Goal: Task Accomplishment & Management: Complete application form

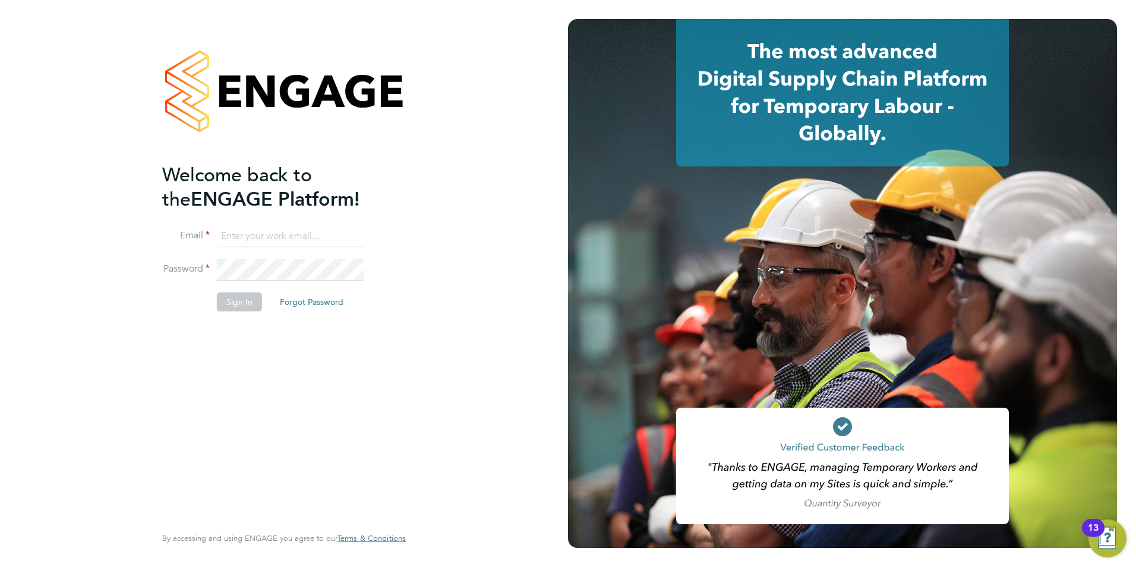
type input "martina@xede.co.uk"
click at [249, 301] on button "Sign In" at bounding box center [239, 301] width 45 height 19
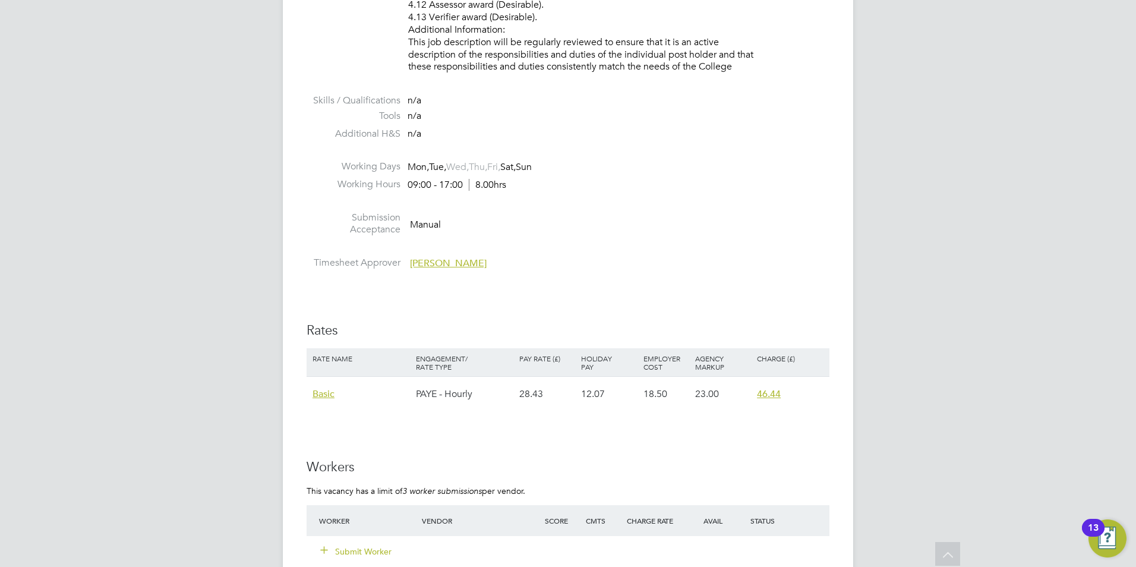
scroll to position [2020, 0]
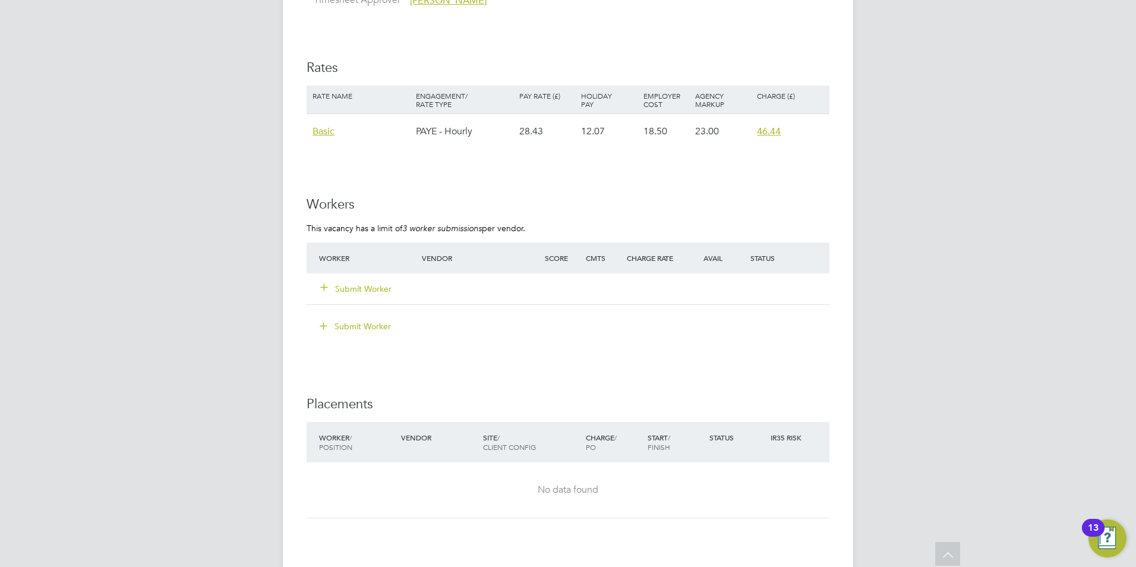
click at [360, 285] on button "Submit Worker" at bounding box center [356, 289] width 71 height 12
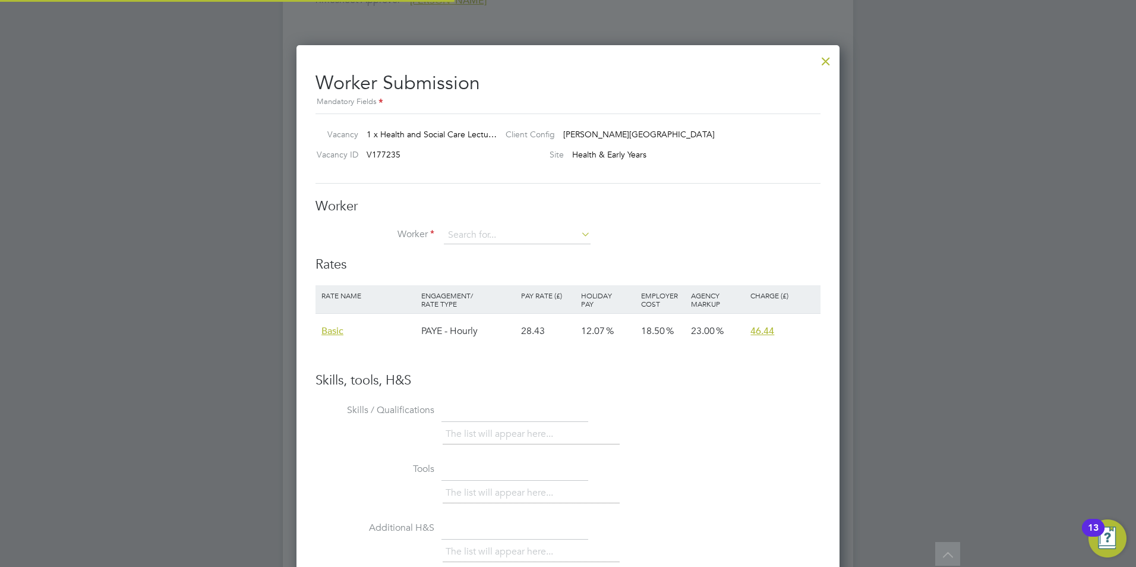
scroll to position [709, 543]
click at [514, 233] on input at bounding box center [517, 235] width 147 height 18
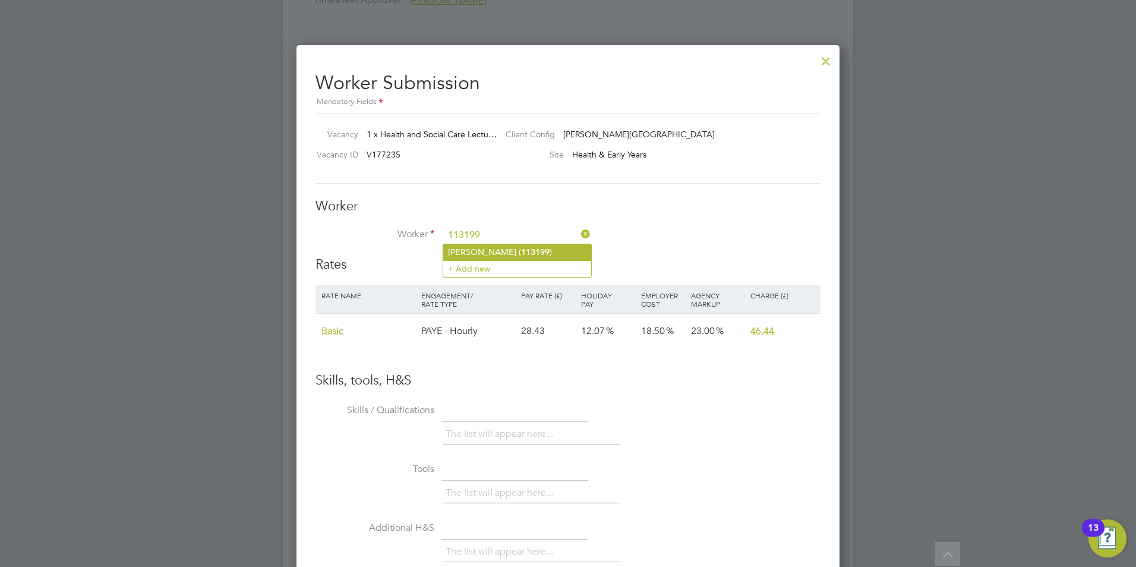
click at [530, 252] on li "Robin Feka ( 113199 )" at bounding box center [517, 252] width 148 height 16
type input "Robin Feka (113199)"
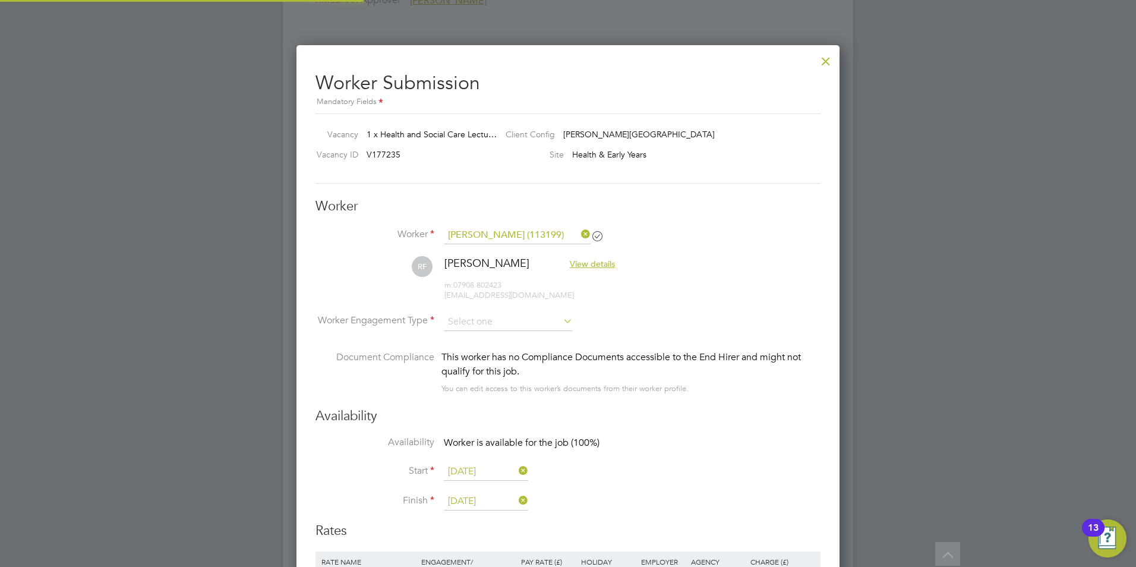
scroll to position [975, 543]
click at [530, 320] on input at bounding box center [508, 322] width 129 height 18
click at [474, 359] on li "PAYE" at bounding box center [508, 353] width 130 height 15
type input "PAYE"
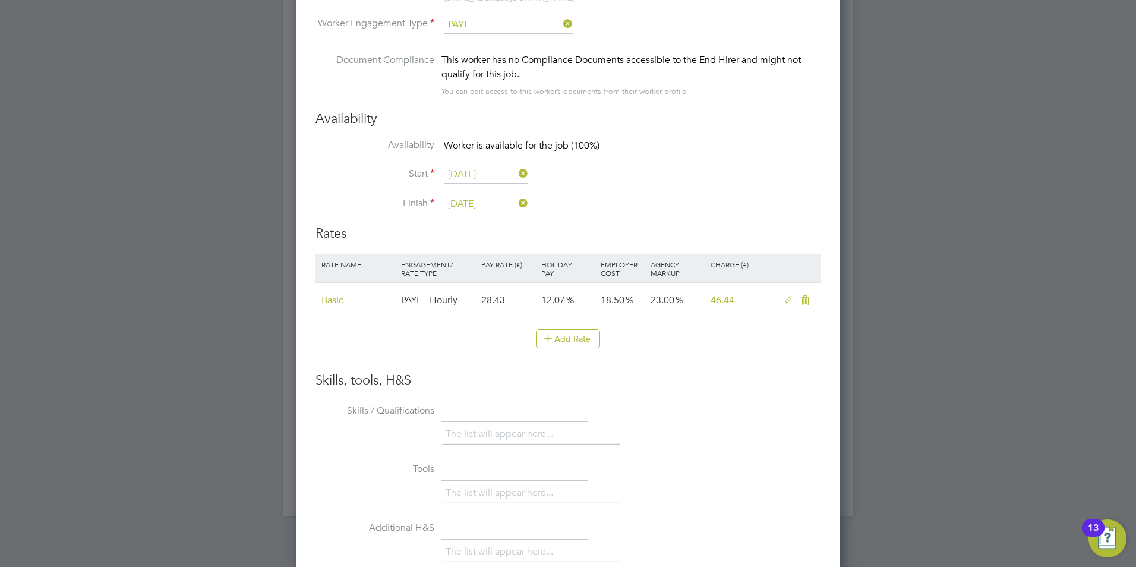
click at [786, 301] on icon at bounding box center [787, 301] width 15 height 10
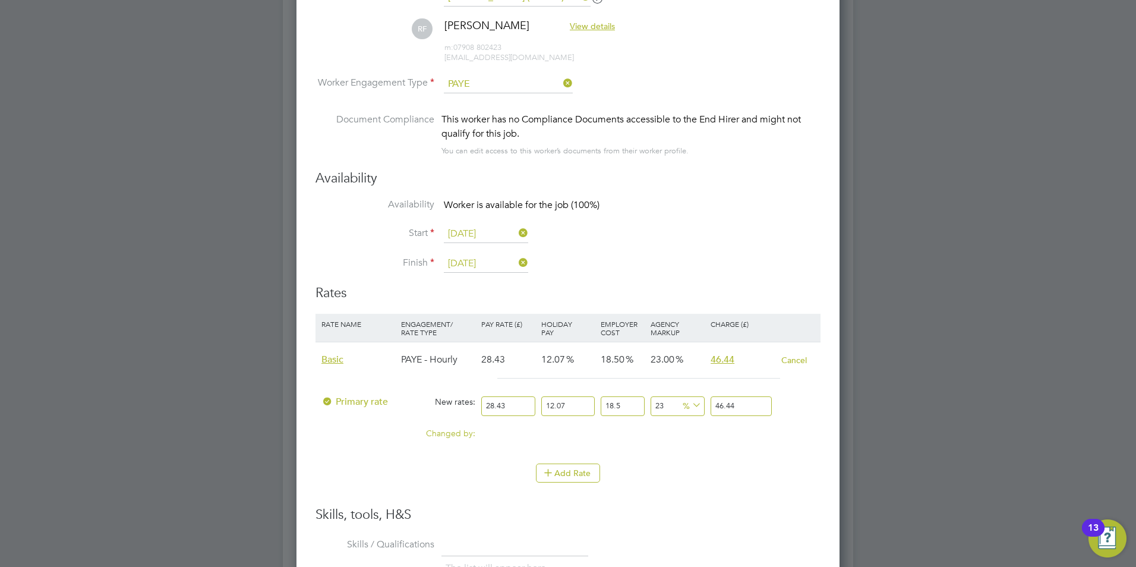
drag, startPoint x: 519, startPoint y: 402, endPoint x: 644, endPoint y: 545, distance: 190.3
click at [482, 400] on input "28.43" at bounding box center [508, 406] width 54 height 20
type input "4"
type input "6.53390514"
type input "40"
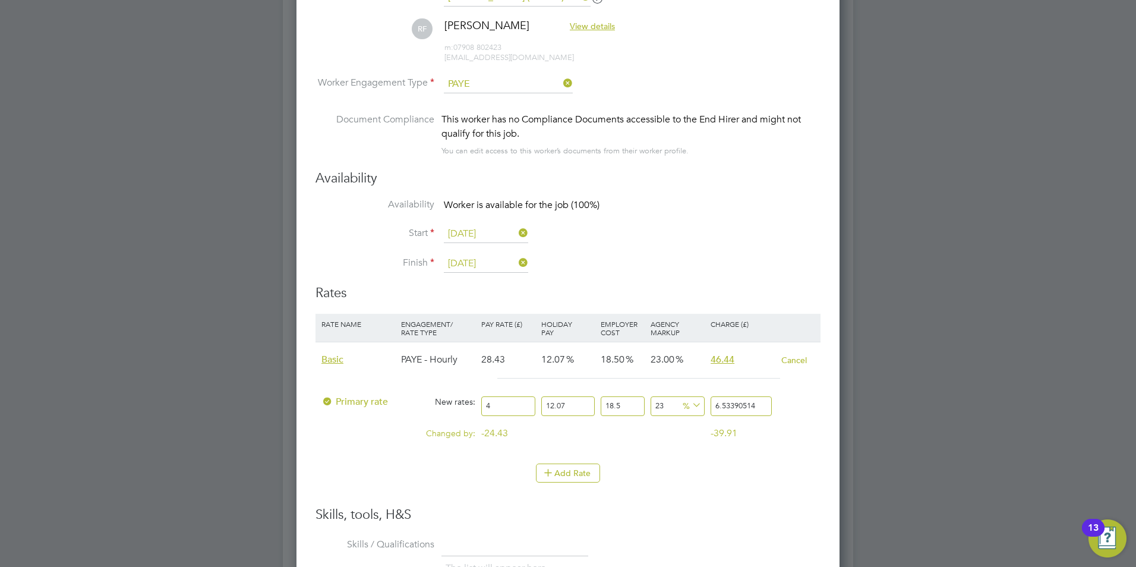
type input "65.3390514"
type input "40"
click at [786, 432] on div at bounding box center [798, 428] width 40 height 12
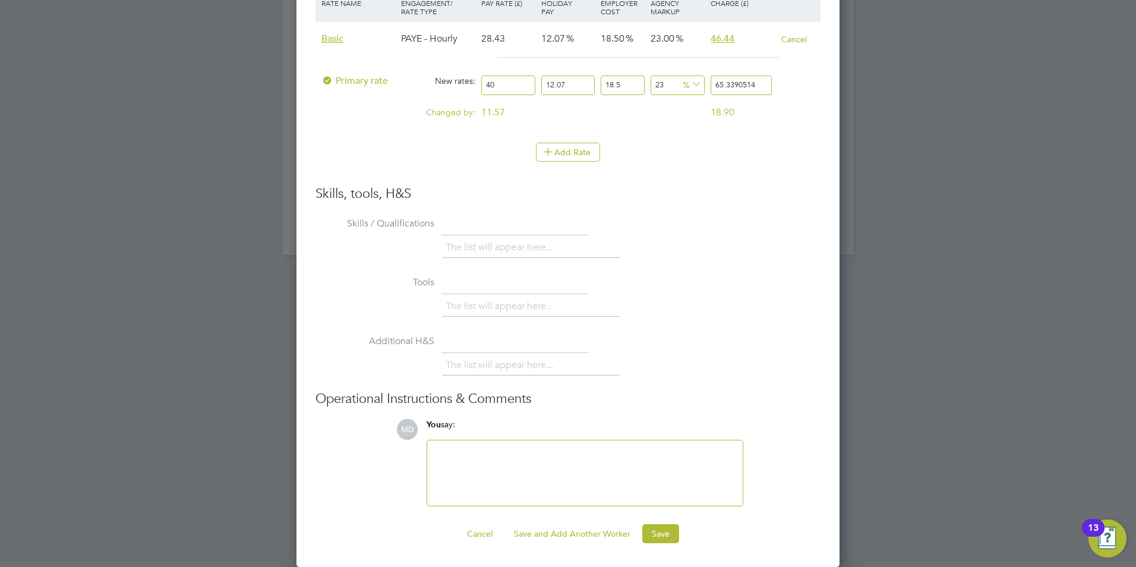
click at [564, 455] on div at bounding box center [584, 472] width 301 height 51
click at [659, 532] on button "Save" at bounding box center [660, 533] width 37 height 19
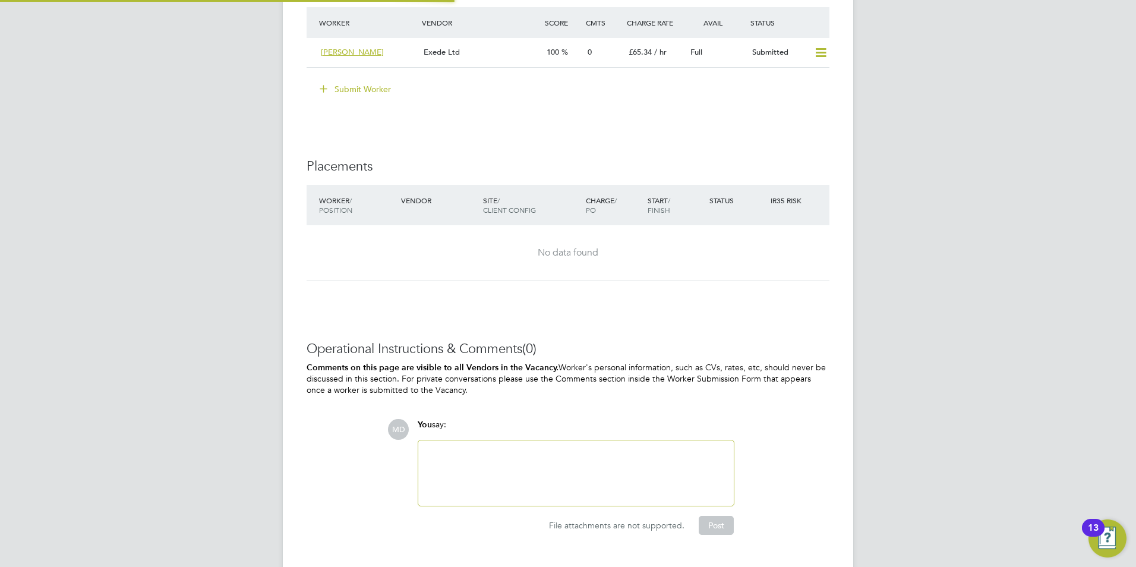
scroll to position [6, 6]
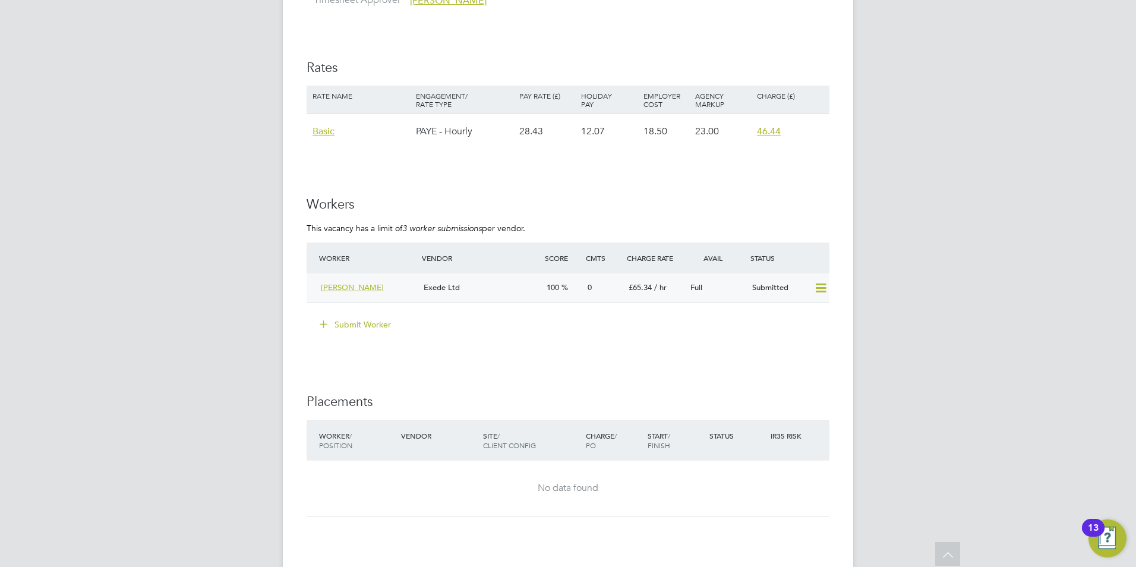
click at [479, 286] on div "Exede Ltd" at bounding box center [480, 288] width 123 height 20
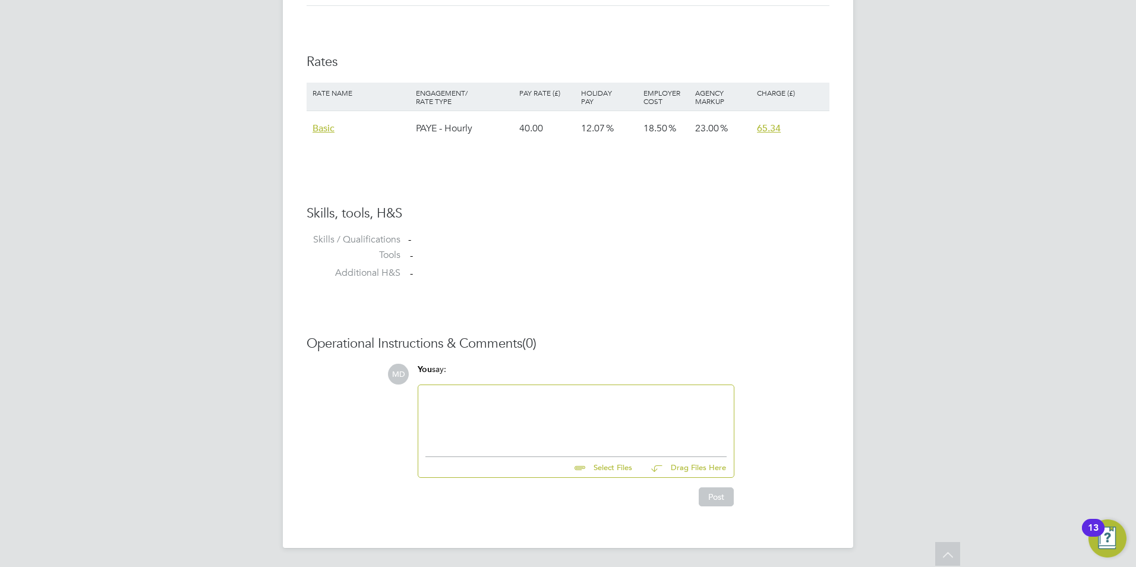
click at [513, 401] on div at bounding box center [575, 417] width 301 height 51
click at [495, 405] on div at bounding box center [575, 417] width 301 height 51
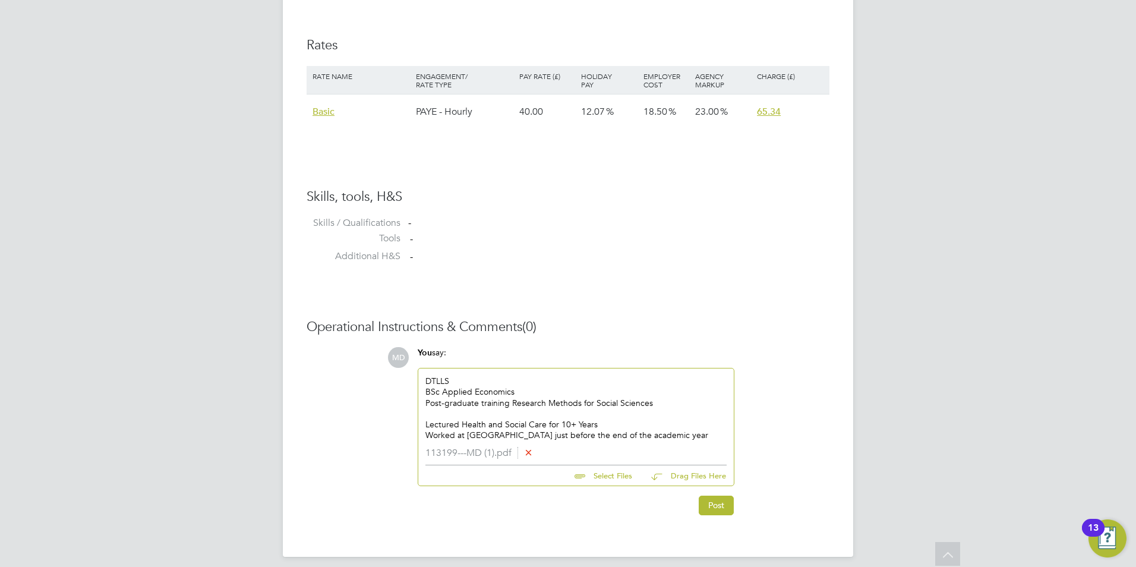
scroll to position [799, 0]
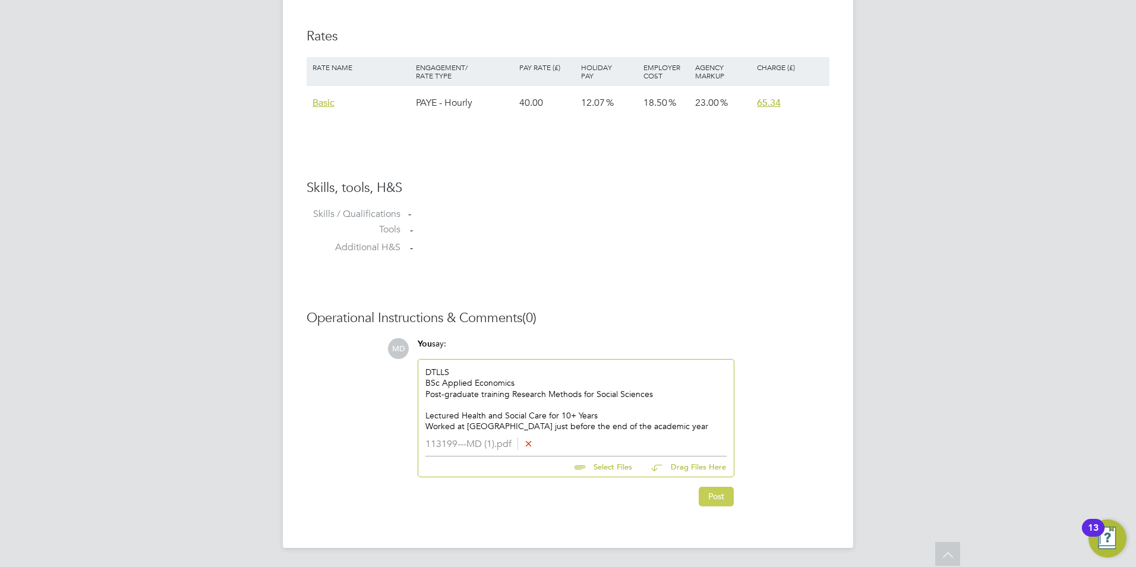
click at [717, 495] on button "Post" at bounding box center [716, 495] width 35 height 19
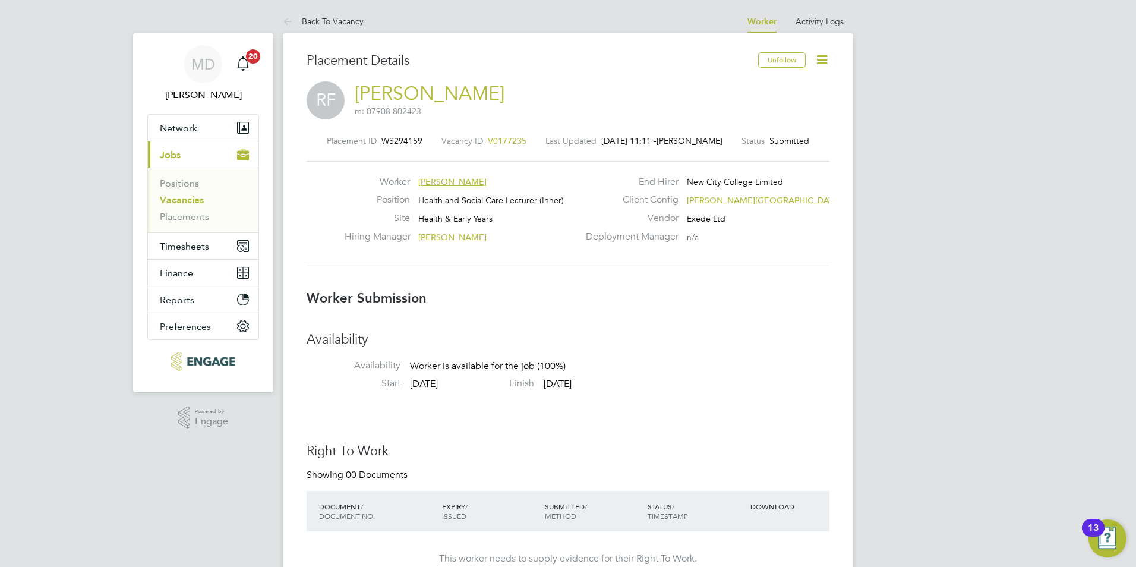
scroll to position [19, 235]
click at [198, 198] on link "Vacancies" at bounding box center [182, 199] width 44 height 11
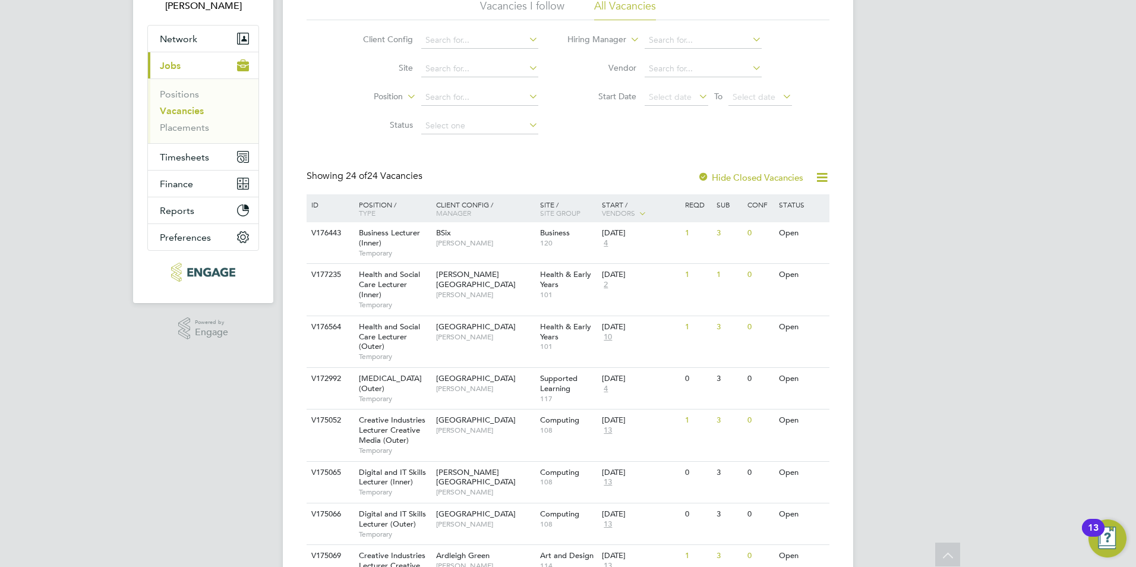
scroll to position [119, 0]
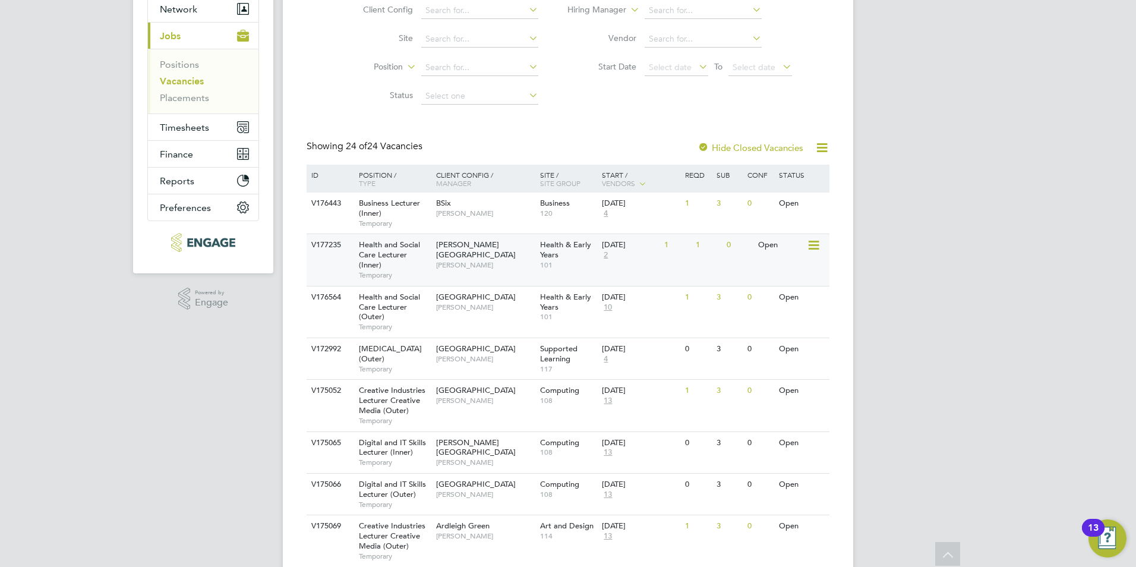
click at [482, 263] on div "Hackney Campus Roslyn O'Garro" at bounding box center [485, 254] width 104 height 41
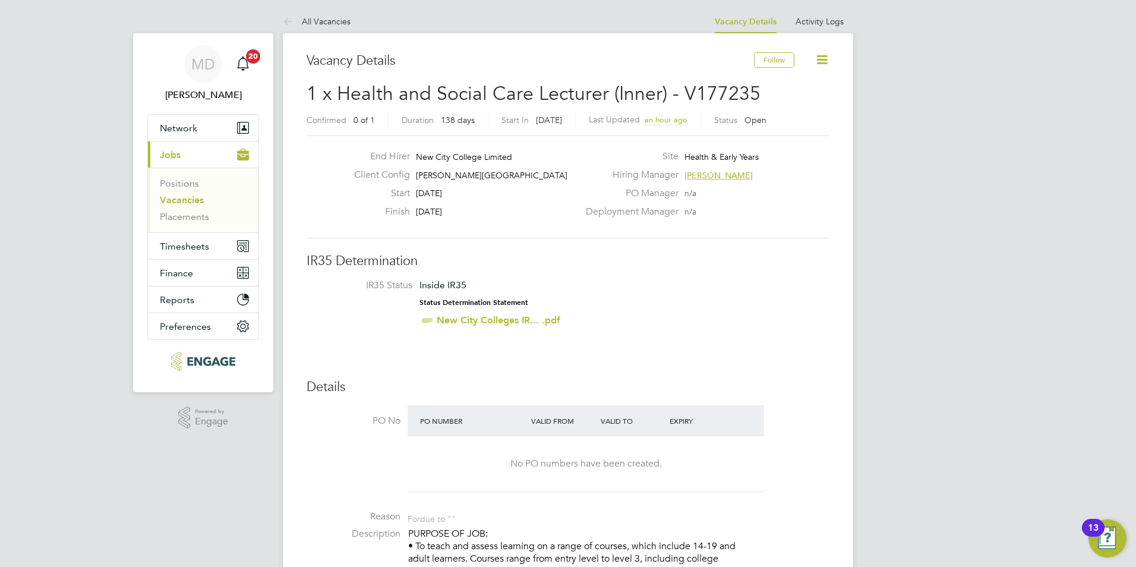
scroll to position [20, 103]
click at [192, 199] on link "Vacancies" at bounding box center [182, 199] width 44 height 11
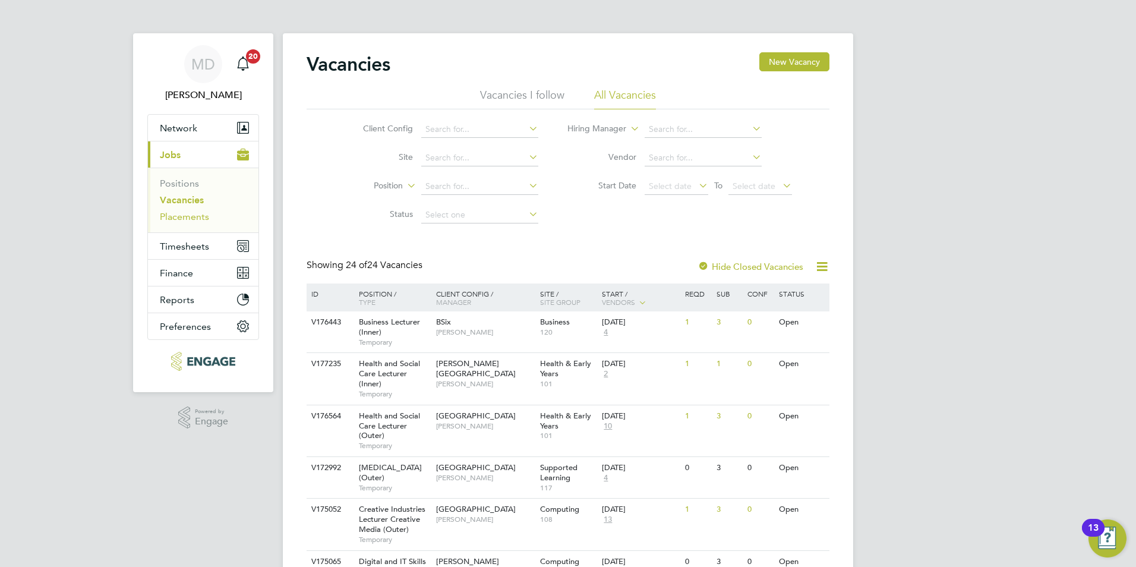
click at [176, 218] on link "Placements" at bounding box center [184, 216] width 49 height 11
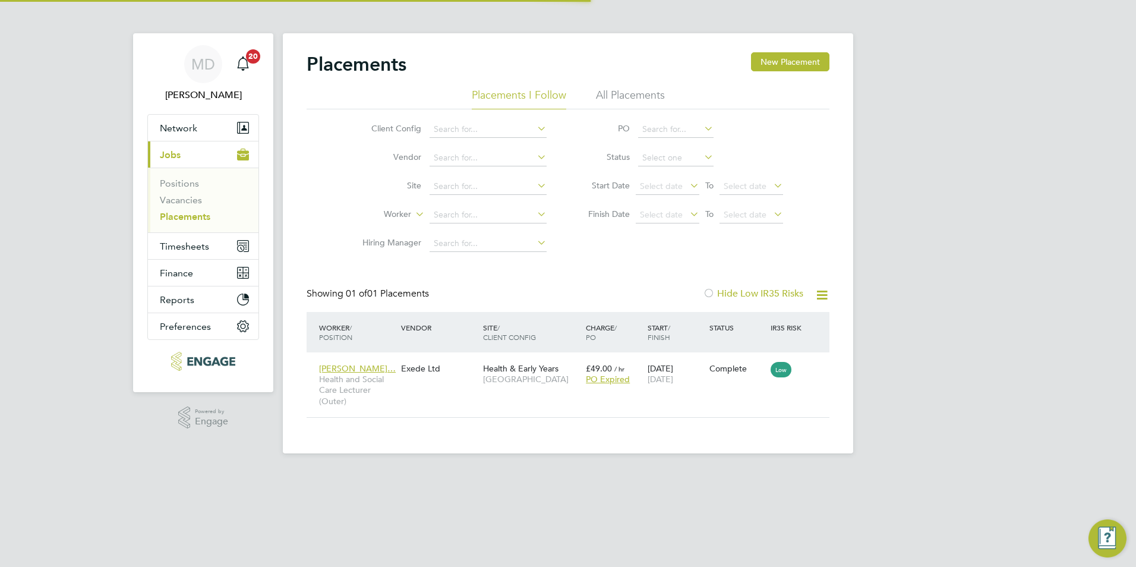
scroll to position [11, 56]
click at [187, 185] on link "Positions" at bounding box center [179, 183] width 39 height 11
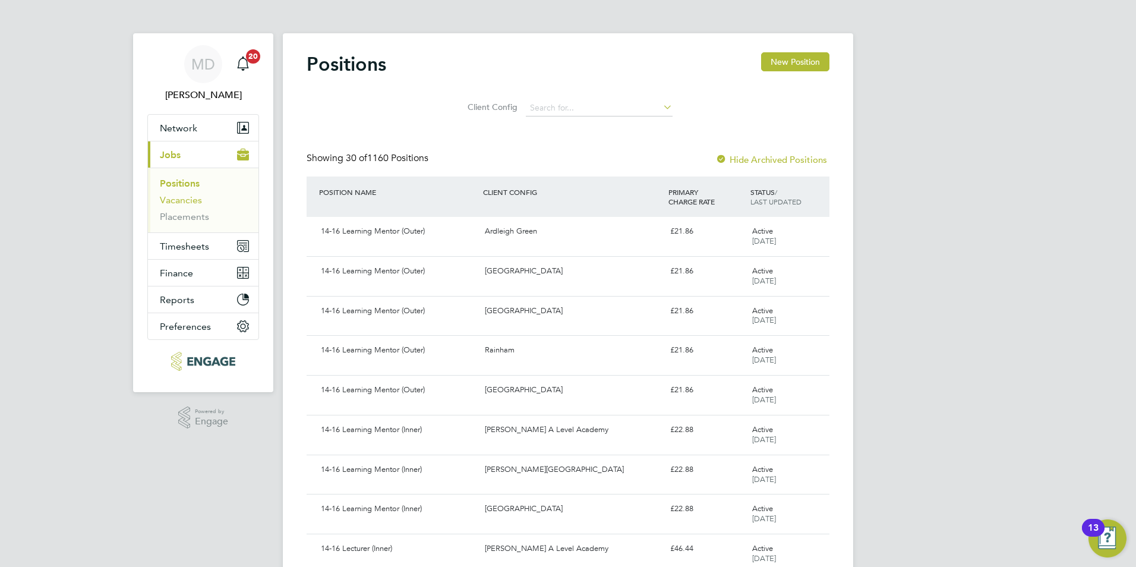
click at [190, 200] on link "Vacancies" at bounding box center [181, 199] width 42 height 11
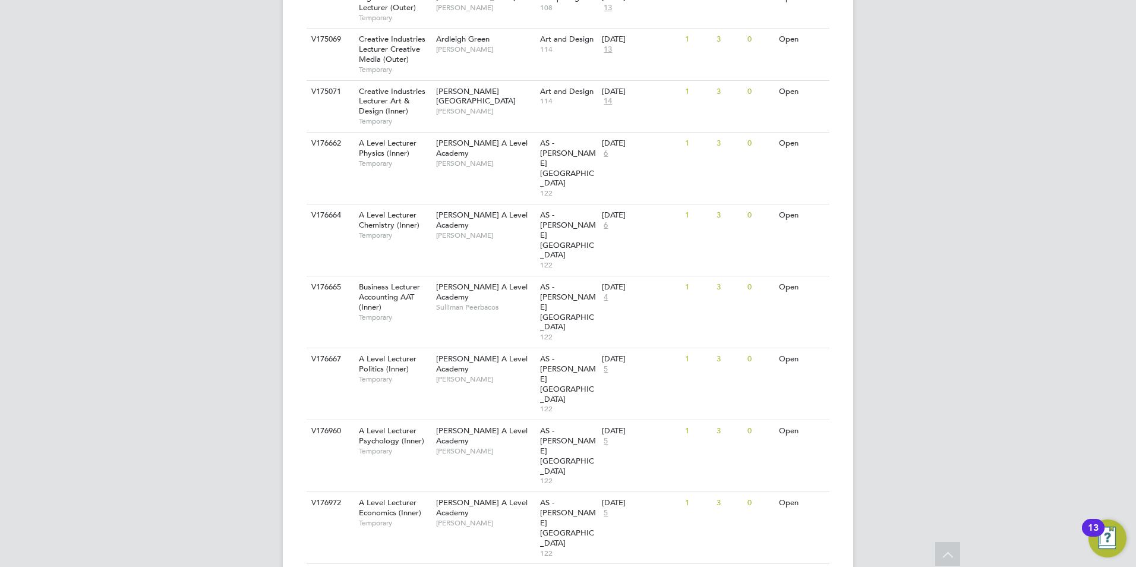
scroll to position [881, 0]
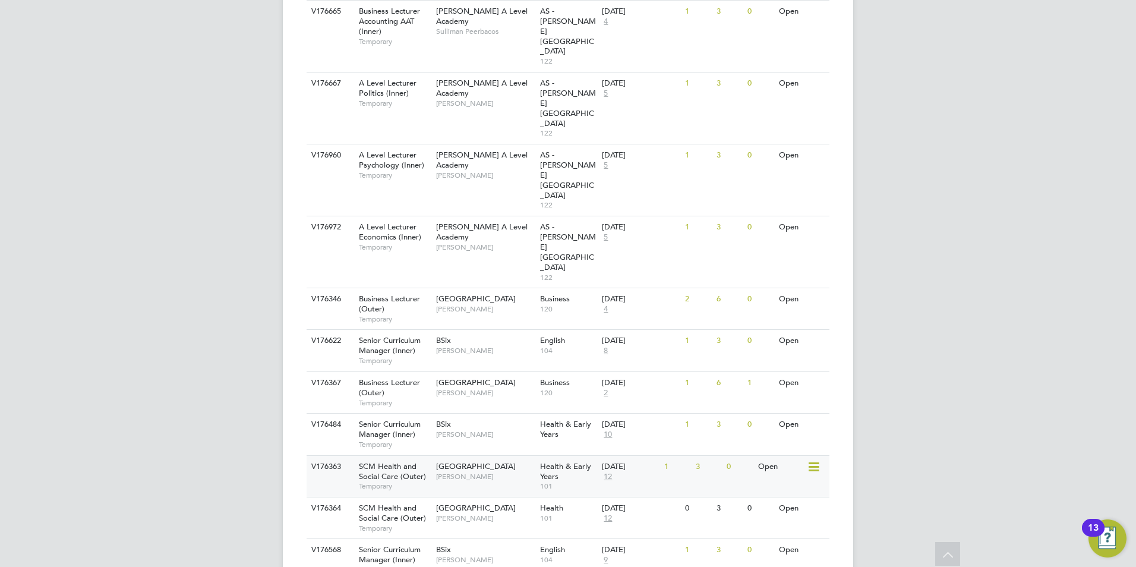
click at [510, 456] on div "Havering Sixth Form Campus Roslyn O'Garro" at bounding box center [485, 471] width 104 height 31
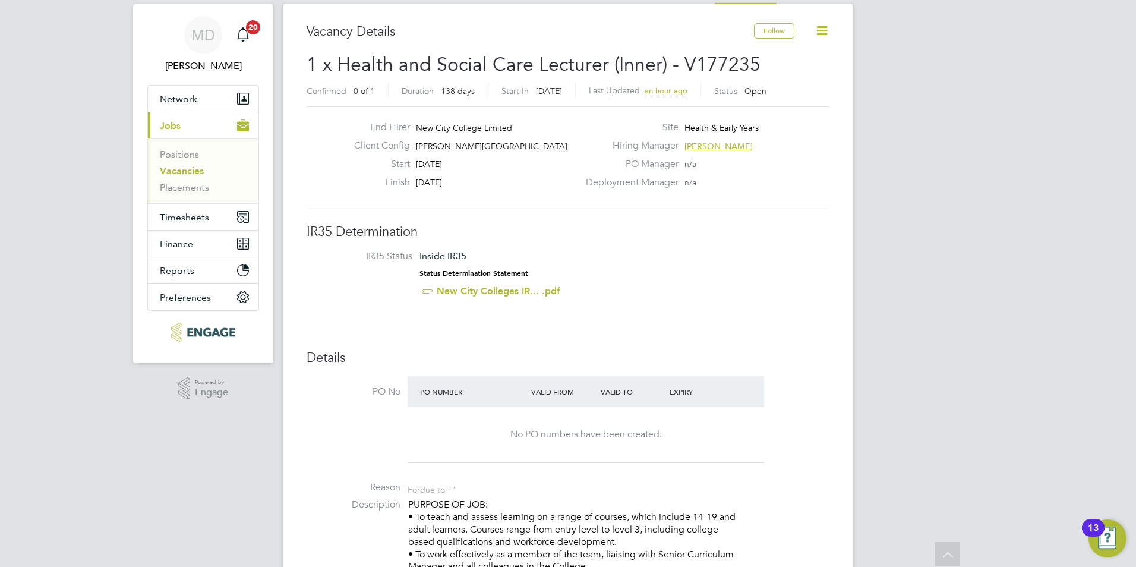
scroll to position [24, 0]
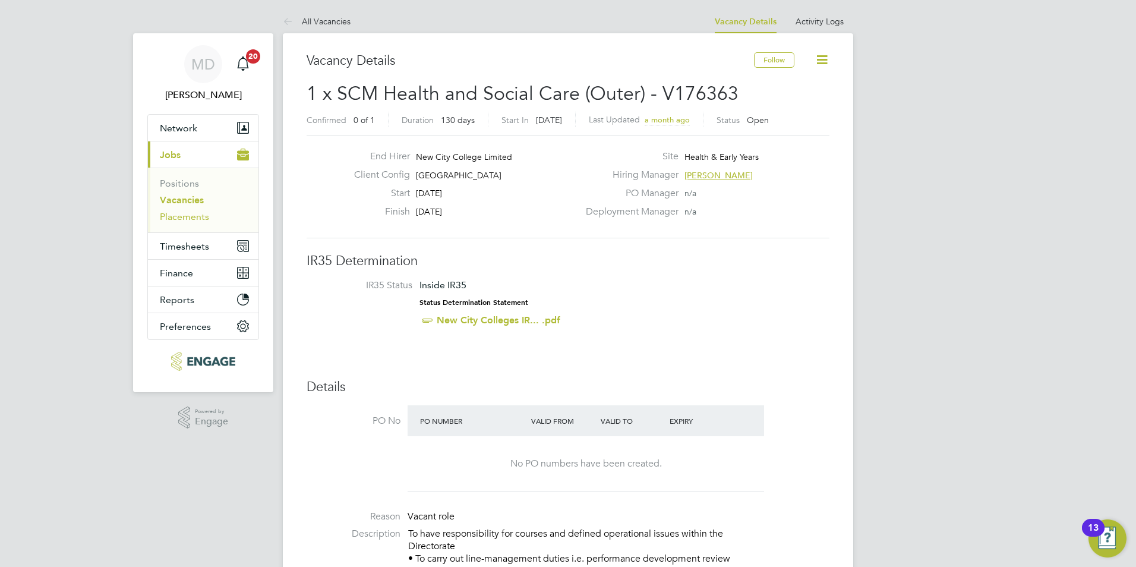
click at [199, 220] on link "Placements" at bounding box center [184, 216] width 49 height 11
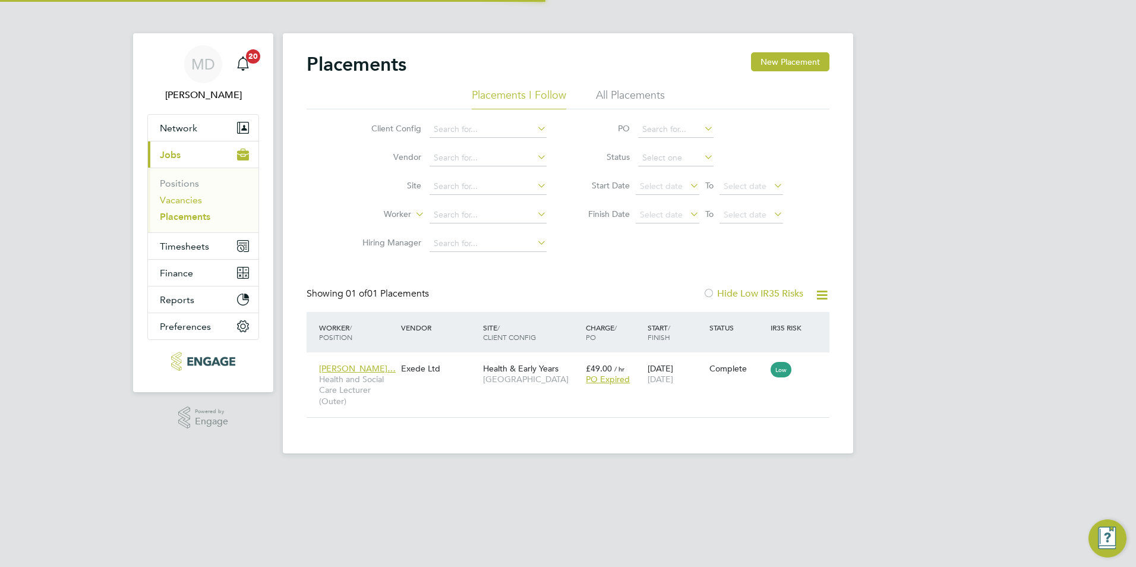
scroll to position [11, 56]
click at [188, 180] on link "Positions" at bounding box center [179, 183] width 39 height 11
